Goal: Information Seeking & Learning: Check status

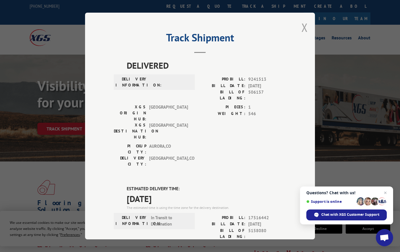
click at [303, 28] on button "Close modal" at bounding box center [304, 27] width 6 height 15
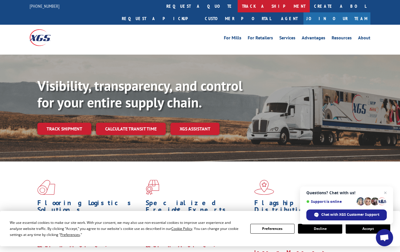
click at [237, 5] on link "track a shipment" at bounding box center [273, 6] width 72 height 12
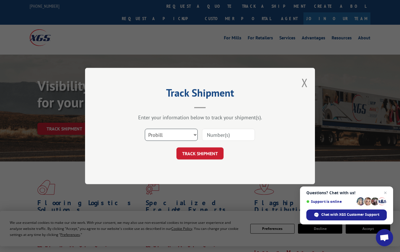
click at [151, 134] on select "Select category... Probill BOL PO" at bounding box center [171, 135] width 53 height 12
select select "po"
click at [145, 129] on select "Select category... Probill BOL PO" at bounding box center [171, 135] width 53 height 12
click at [216, 135] on input at bounding box center [228, 135] width 53 height 12
paste input "22519182"
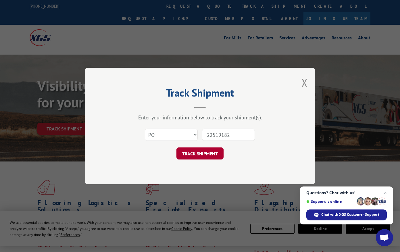
type input "22519182"
click at [208, 156] on button "TRACK SHIPMENT" at bounding box center [199, 153] width 47 height 12
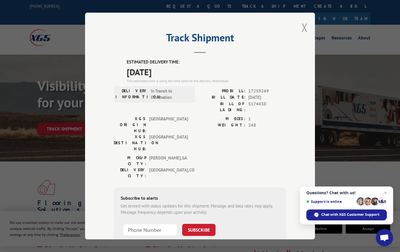
click at [302, 29] on button "Close modal" at bounding box center [304, 27] width 6 height 15
